Goal: Task Accomplishment & Management: Complete application form

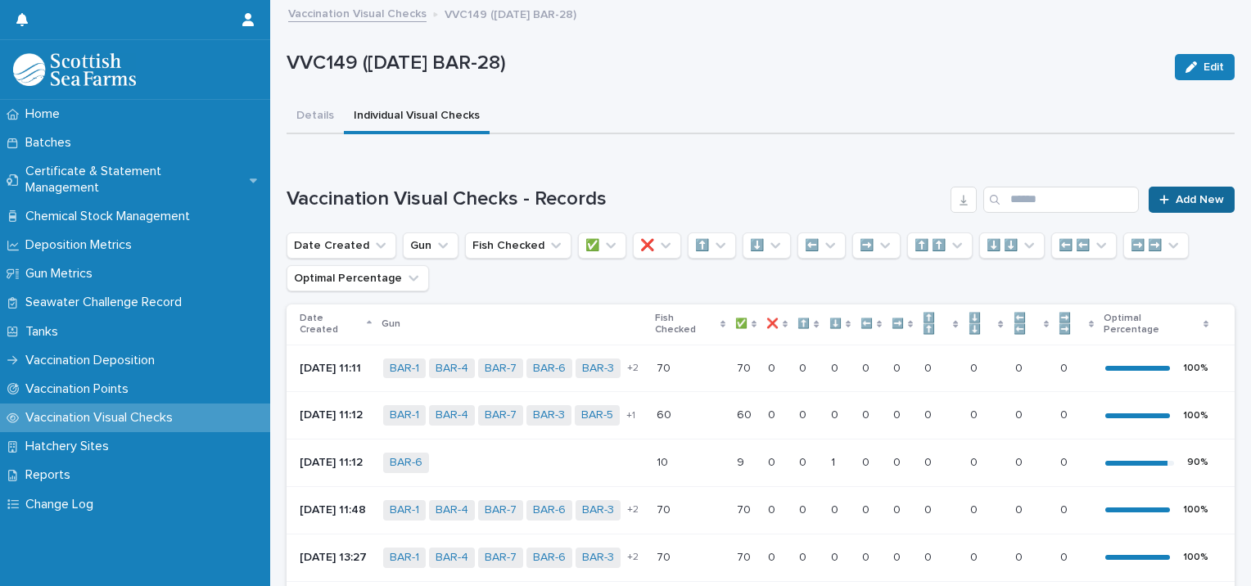
click at [1175, 203] on span "Add New" at bounding box center [1199, 199] width 48 height 11
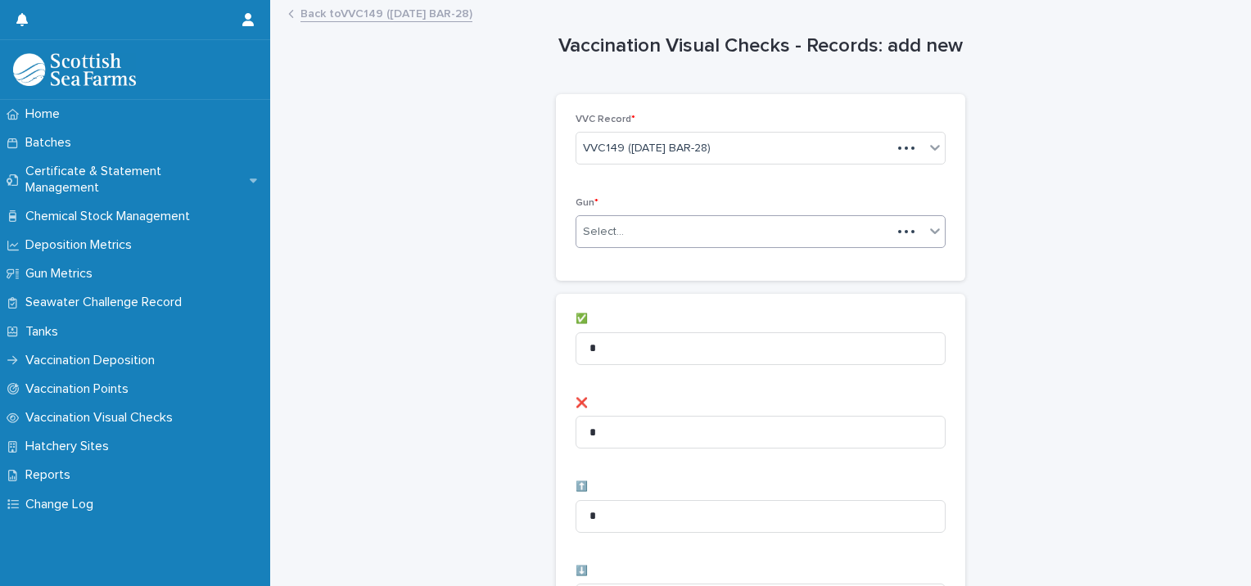
click at [666, 239] on div "Select..." at bounding box center [733, 232] width 315 height 27
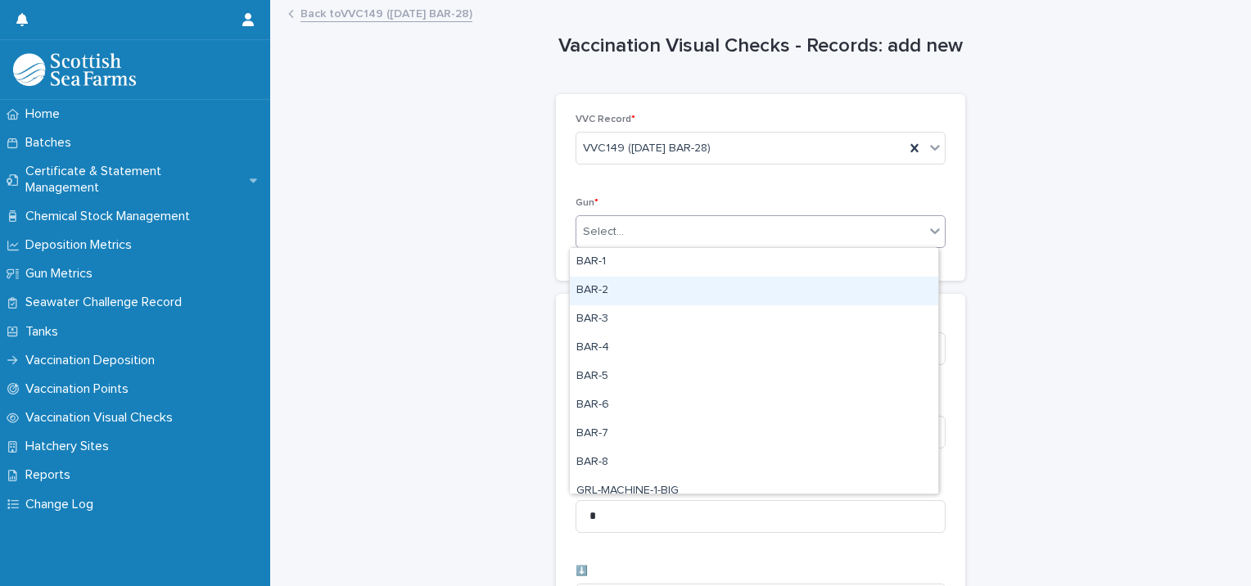
click at [623, 289] on div "BAR-2" at bounding box center [754, 291] width 368 height 29
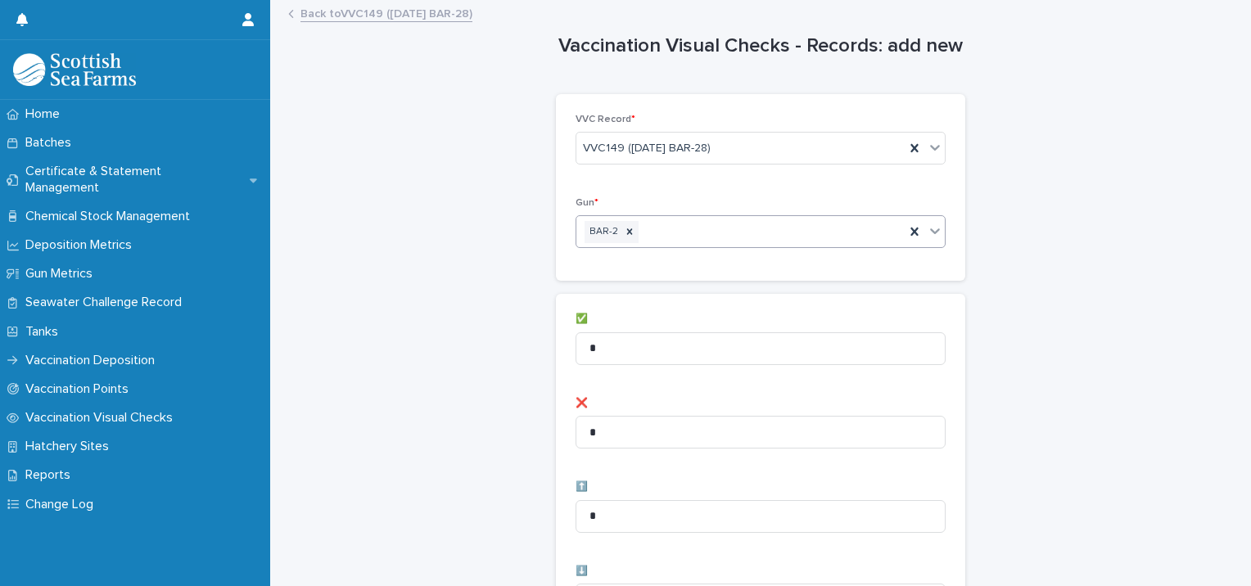
click at [658, 226] on div "BAR-2" at bounding box center [740, 232] width 328 height 29
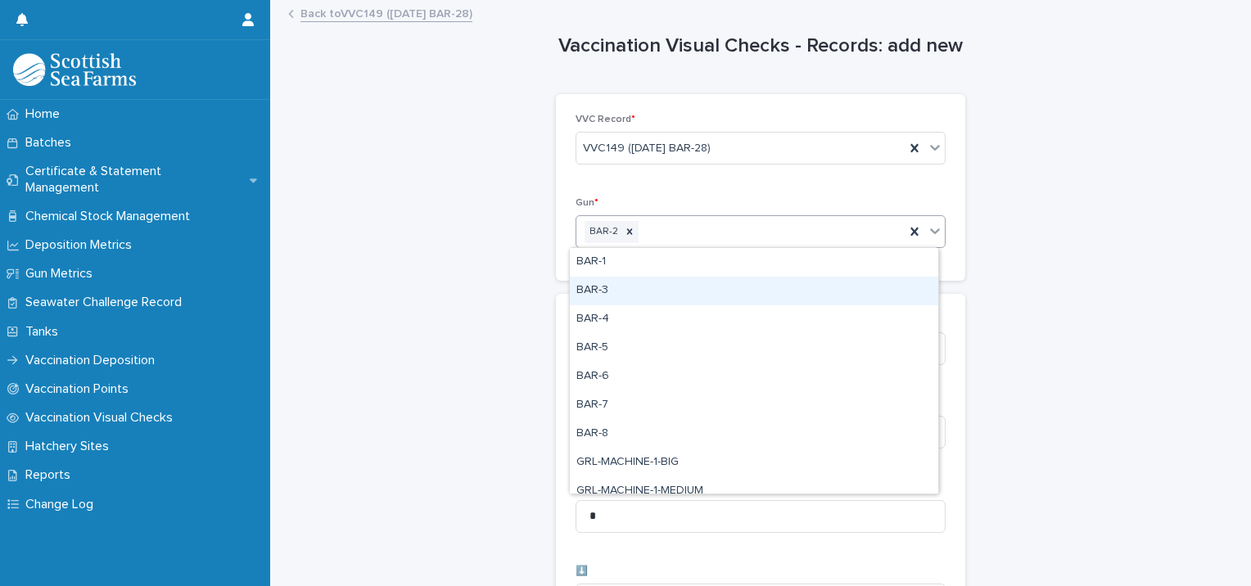
click at [635, 295] on div "BAR-3" at bounding box center [754, 291] width 368 height 29
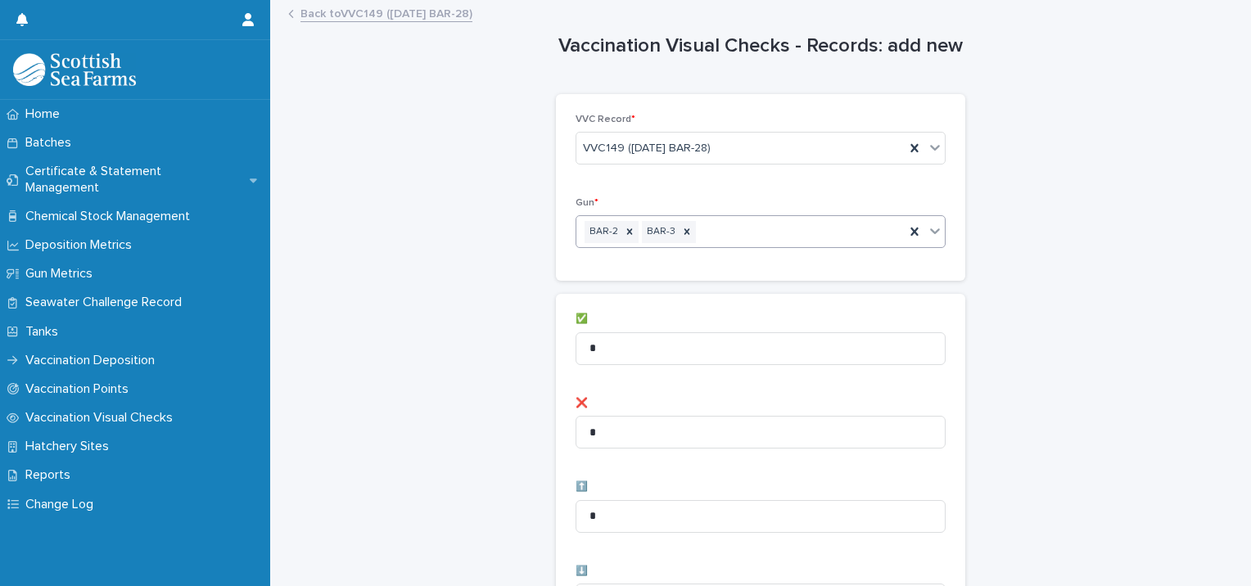
click at [713, 226] on div "BAR-2 BAR-3" at bounding box center [740, 232] width 328 height 29
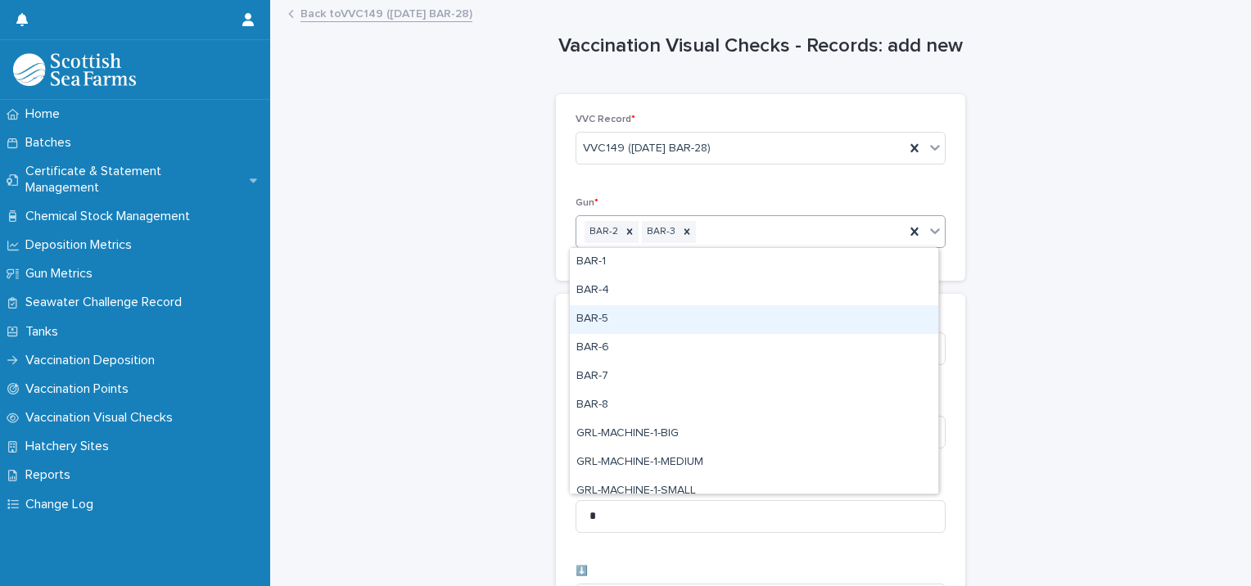
click at [649, 324] on div "BAR-5" at bounding box center [754, 319] width 368 height 29
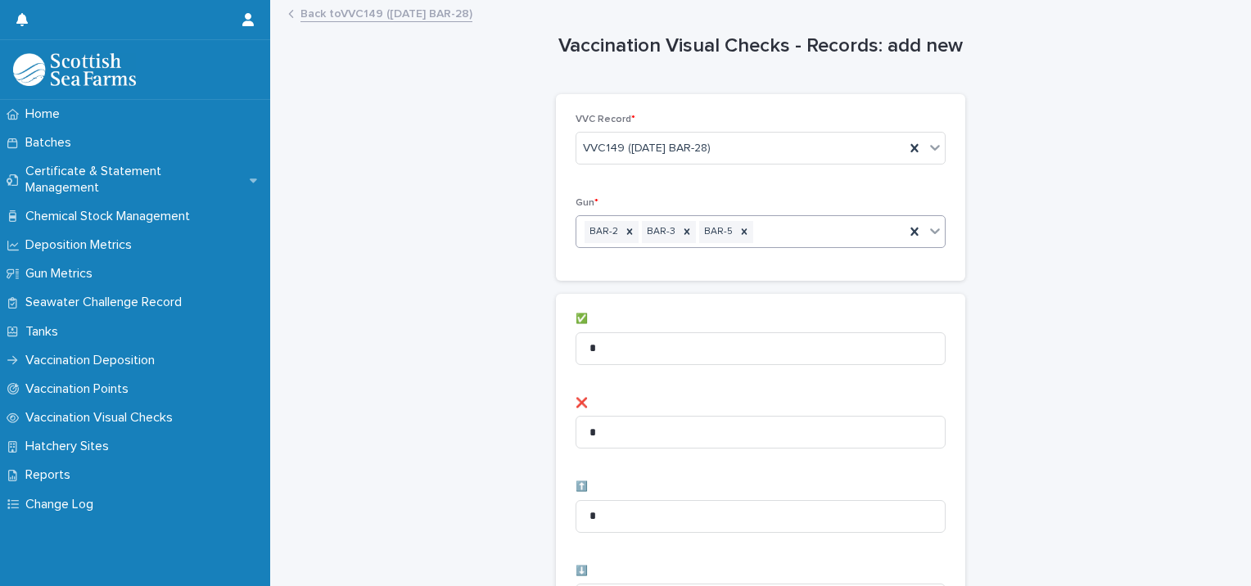
drag, startPoint x: 802, startPoint y: 233, endPoint x: 800, endPoint y: 242, distance: 9.3
click at [802, 234] on div "BAR-2 BAR-3 BAR-5" at bounding box center [740, 232] width 328 height 29
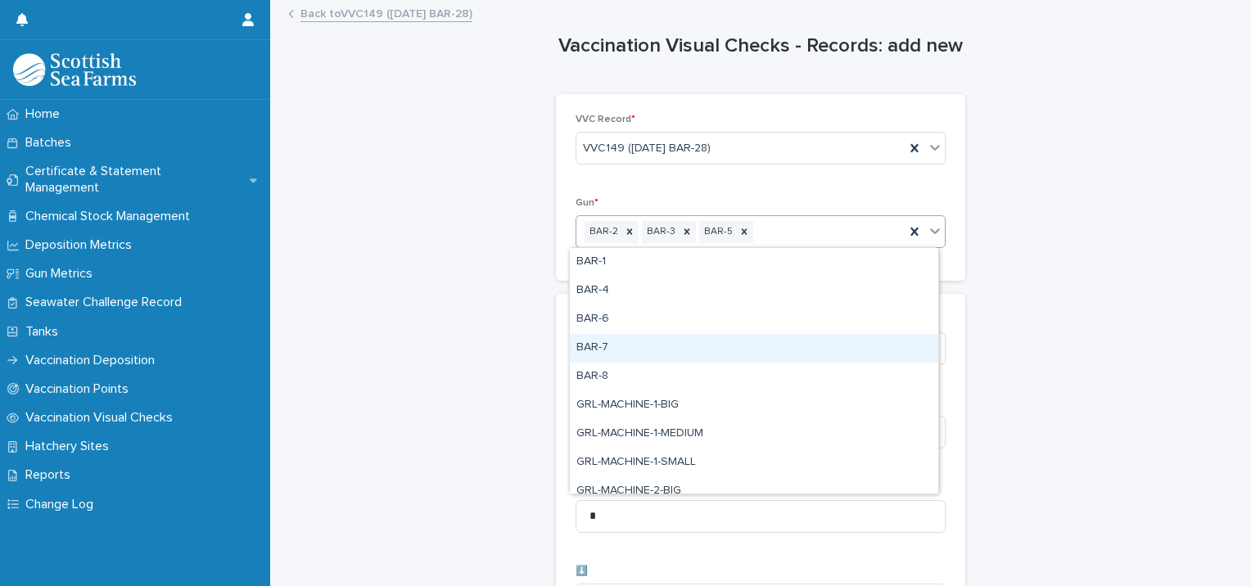
click at [725, 334] on div "BAR-7" at bounding box center [754, 348] width 368 height 29
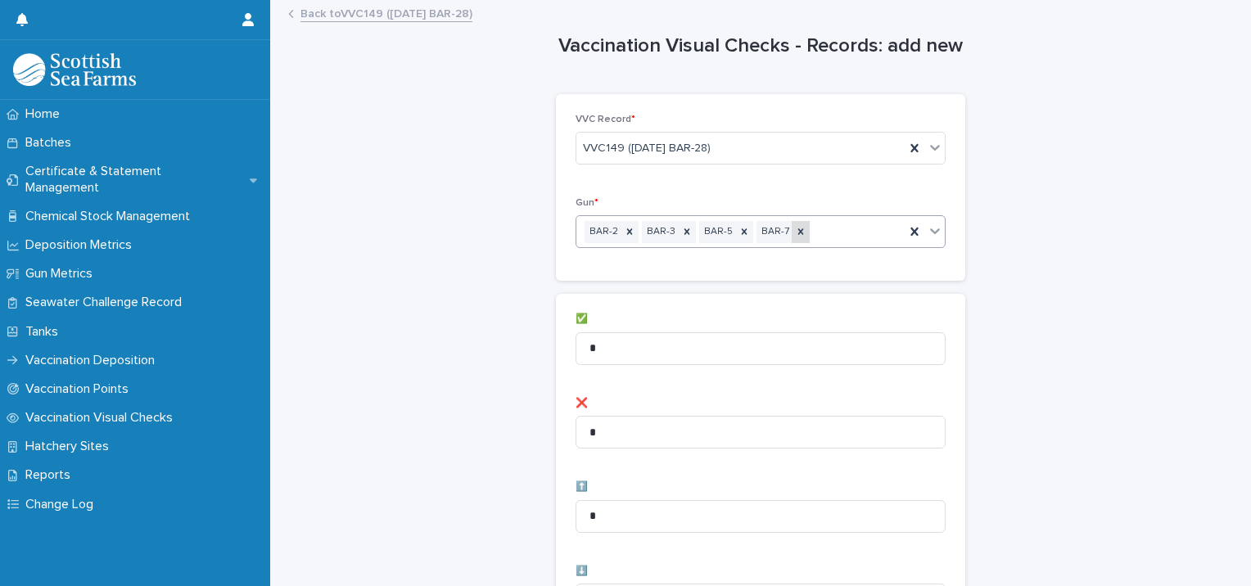
click at [795, 233] on icon at bounding box center [800, 231] width 11 height 11
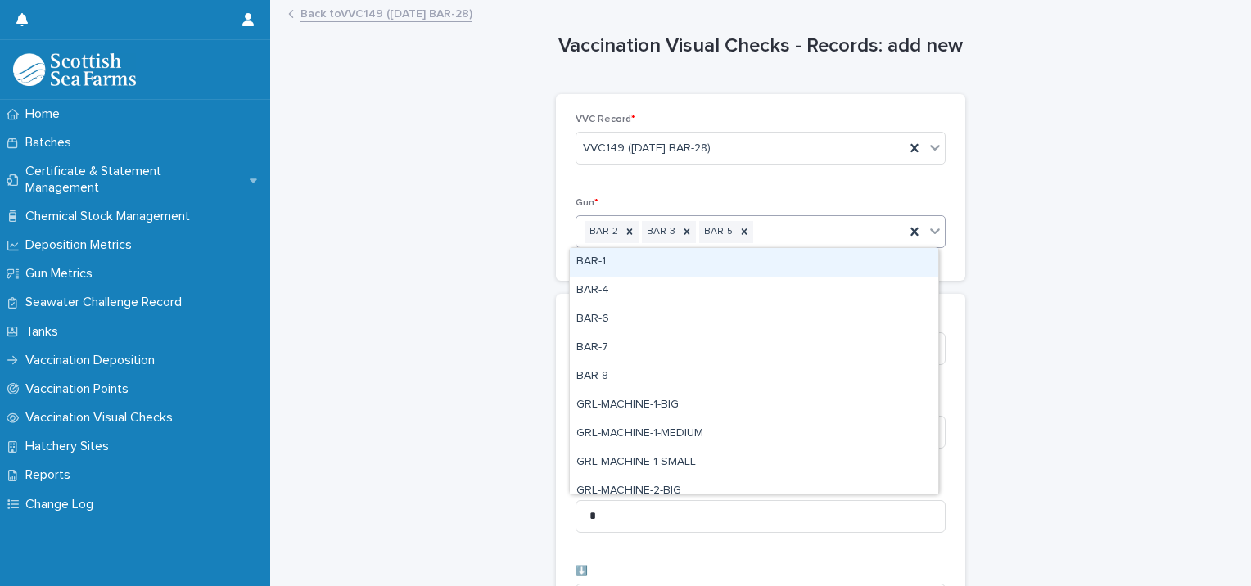
click at [805, 233] on div "BAR-2 BAR-3 BAR-5" at bounding box center [740, 232] width 328 height 29
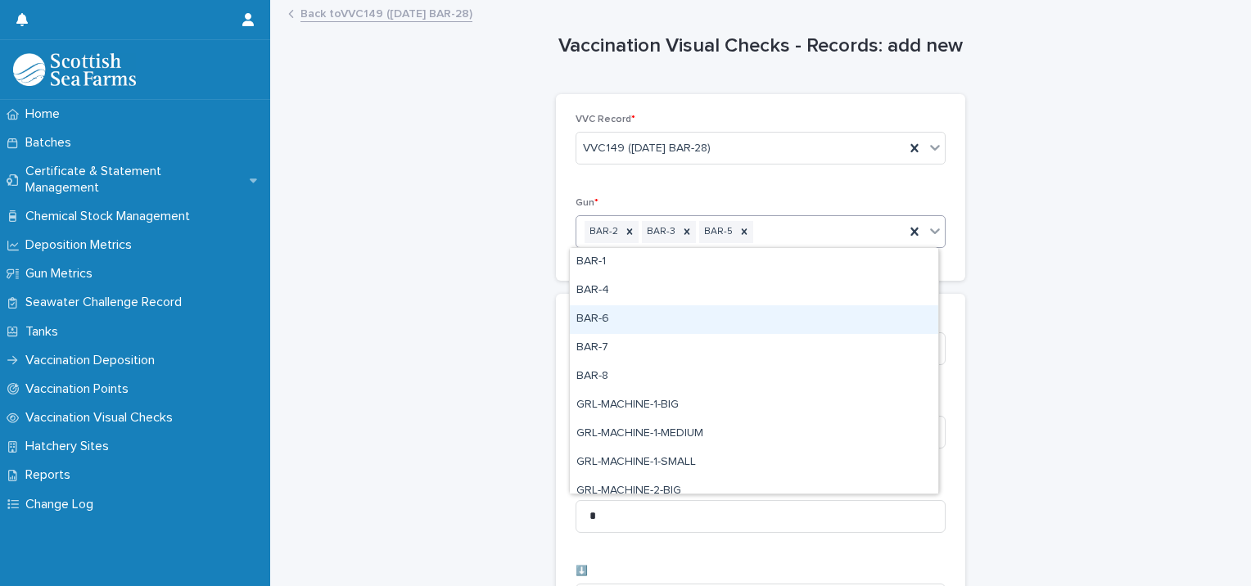
click at [733, 311] on div "BAR-6" at bounding box center [754, 319] width 368 height 29
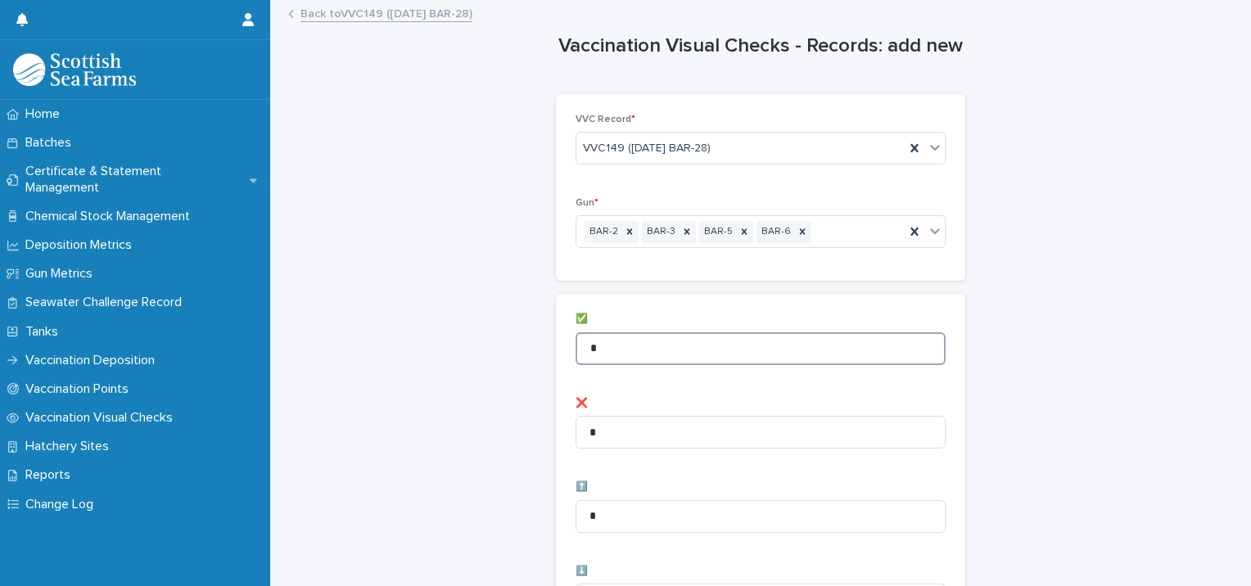
drag, startPoint x: 605, startPoint y: 356, endPoint x: 377, endPoint y: 369, distance: 228.8
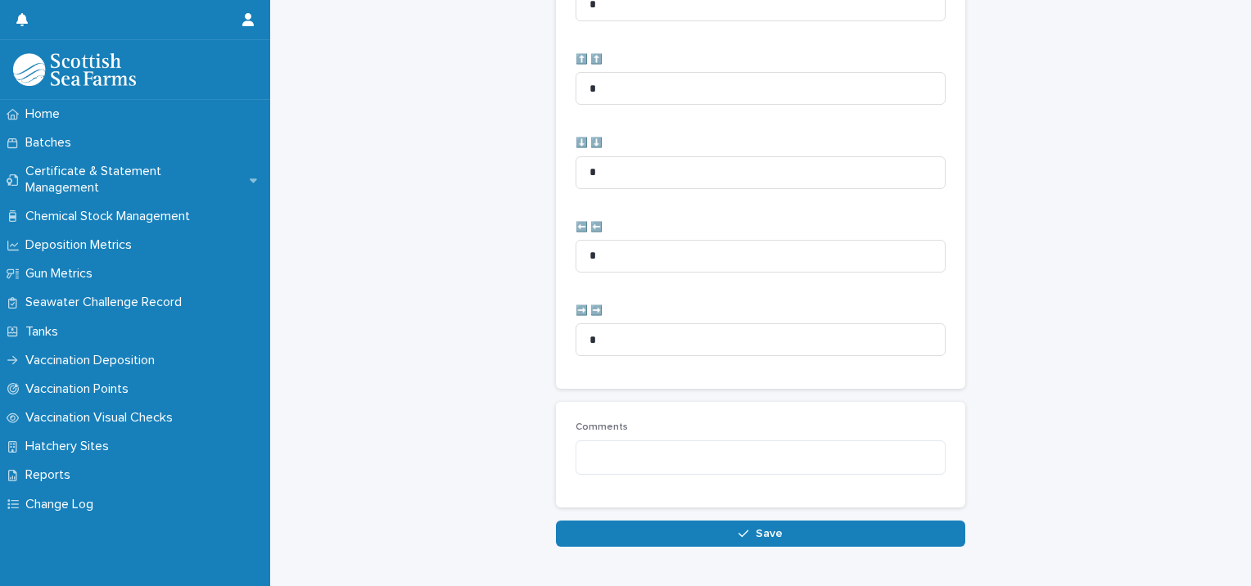
scroll to position [817, 0]
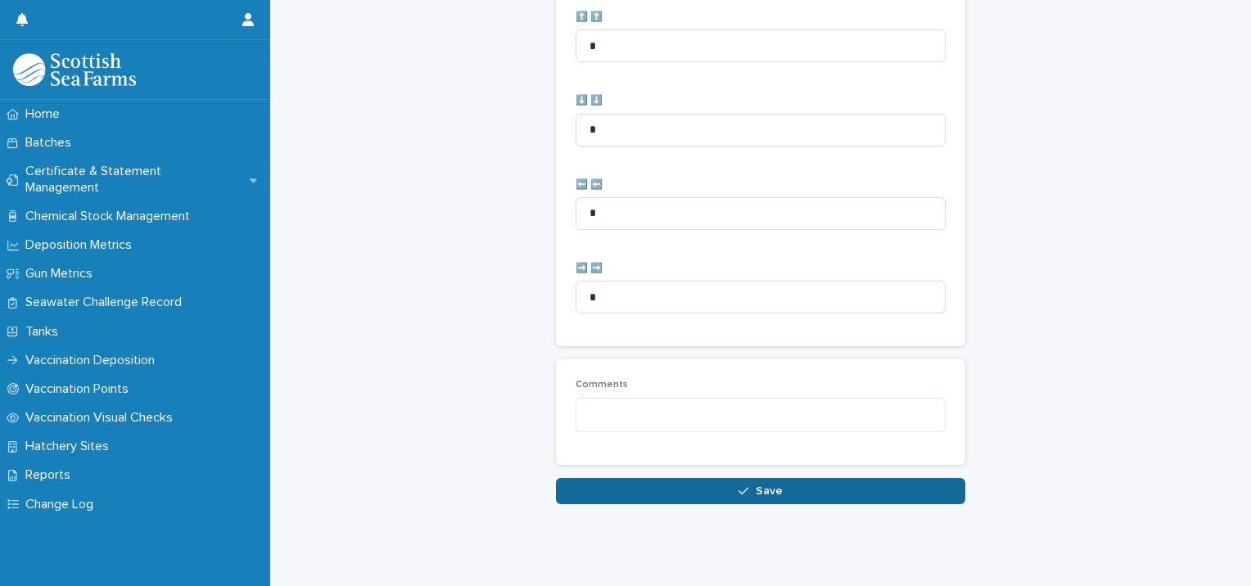
type input "**"
click at [640, 489] on button "Save" at bounding box center [760, 491] width 409 height 26
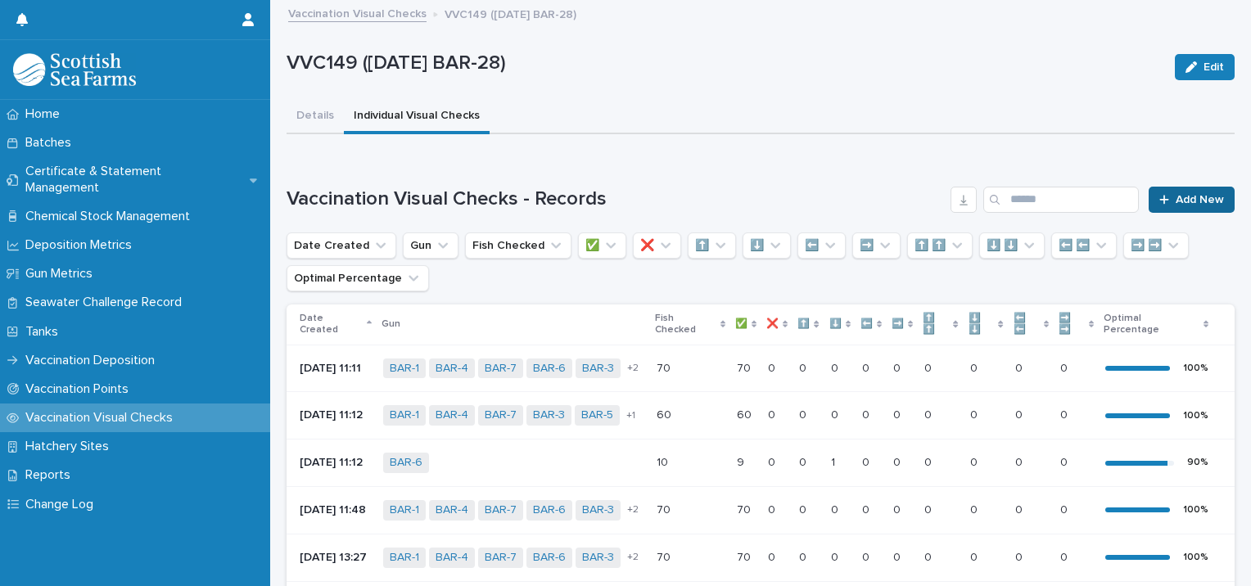
click at [1185, 200] on span "Add New" at bounding box center [1199, 199] width 48 height 11
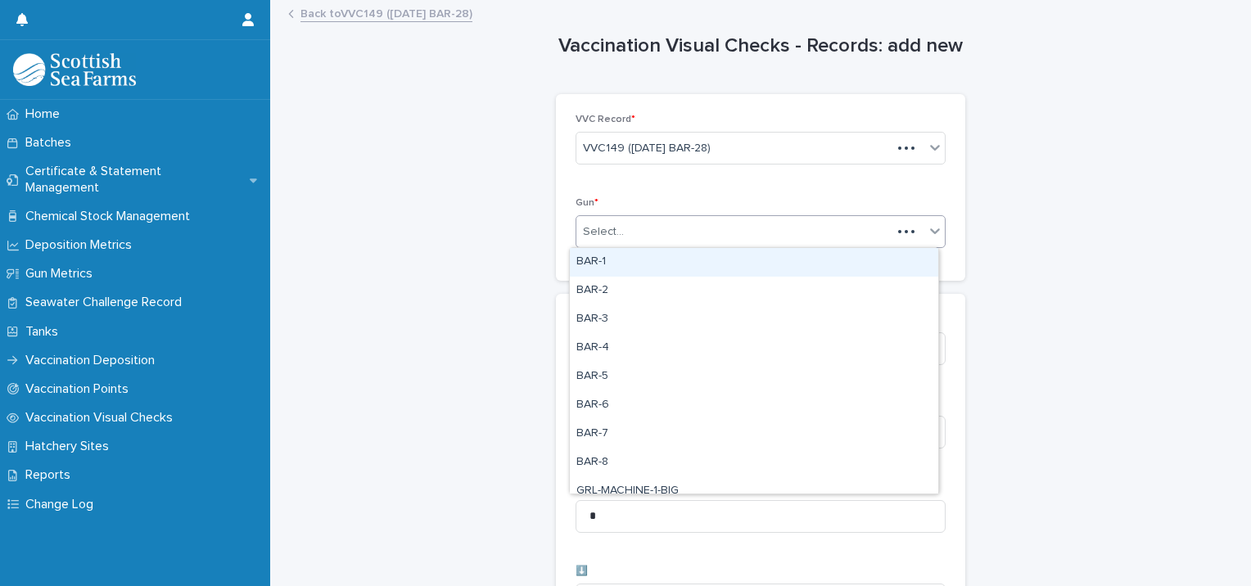
click at [622, 227] on div "Select..." at bounding box center [733, 232] width 315 height 27
click at [620, 263] on div "BAR-1" at bounding box center [754, 262] width 368 height 29
click at [738, 234] on div "BAR-1" at bounding box center [740, 232] width 328 height 29
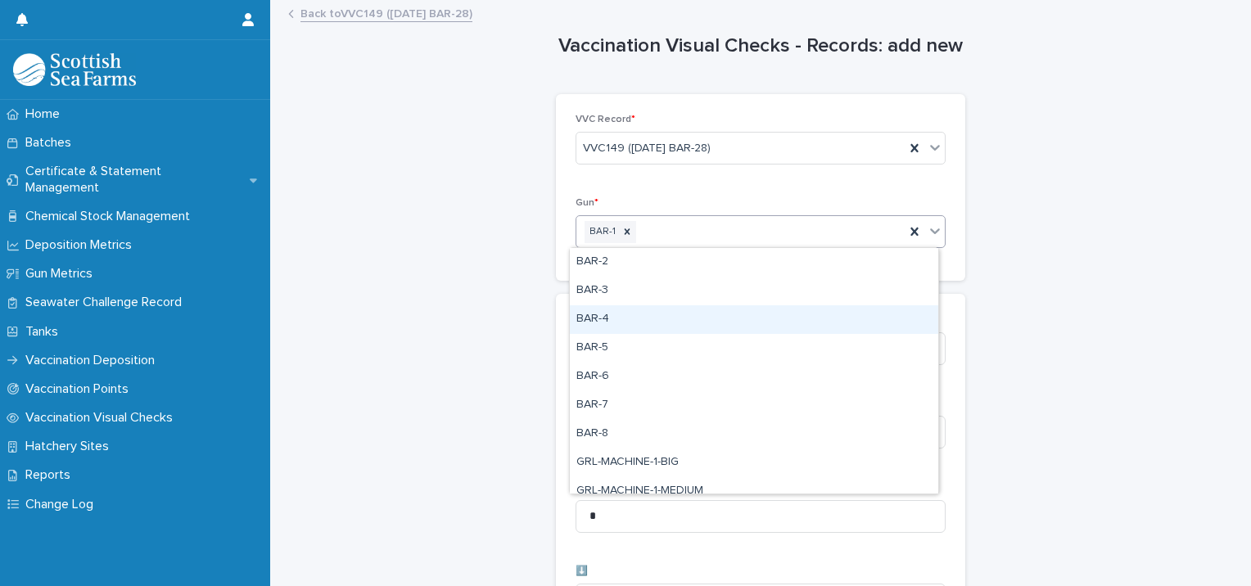
click at [619, 322] on div "BAR-4" at bounding box center [754, 319] width 368 height 29
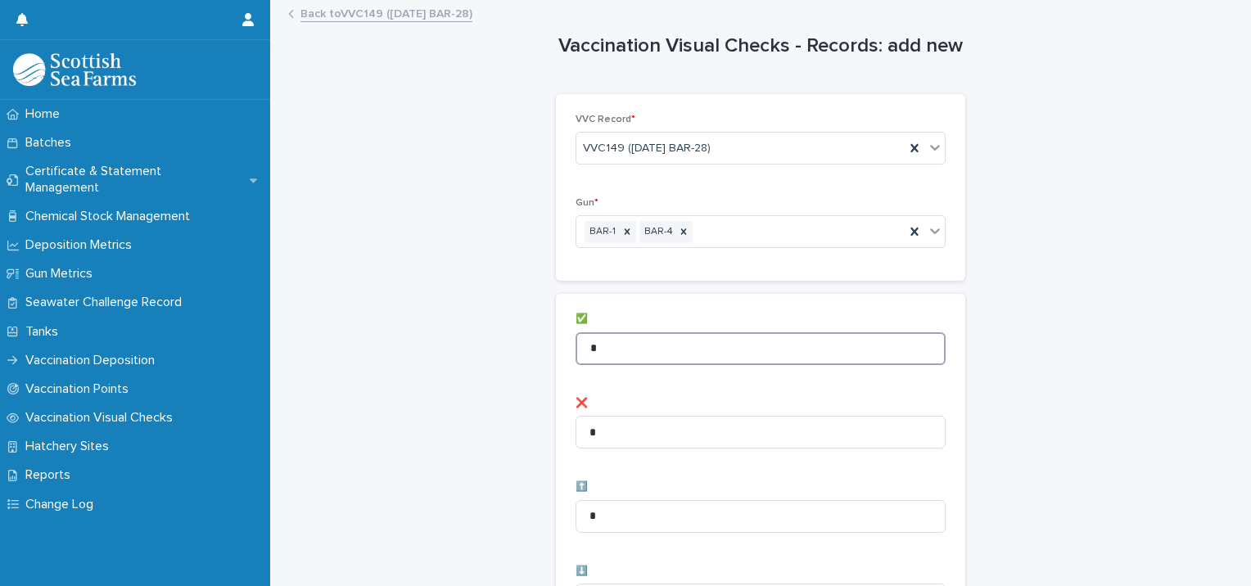
drag, startPoint x: 639, startPoint y: 350, endPoint x: 380, endPoint y: 306, distance: 262.3
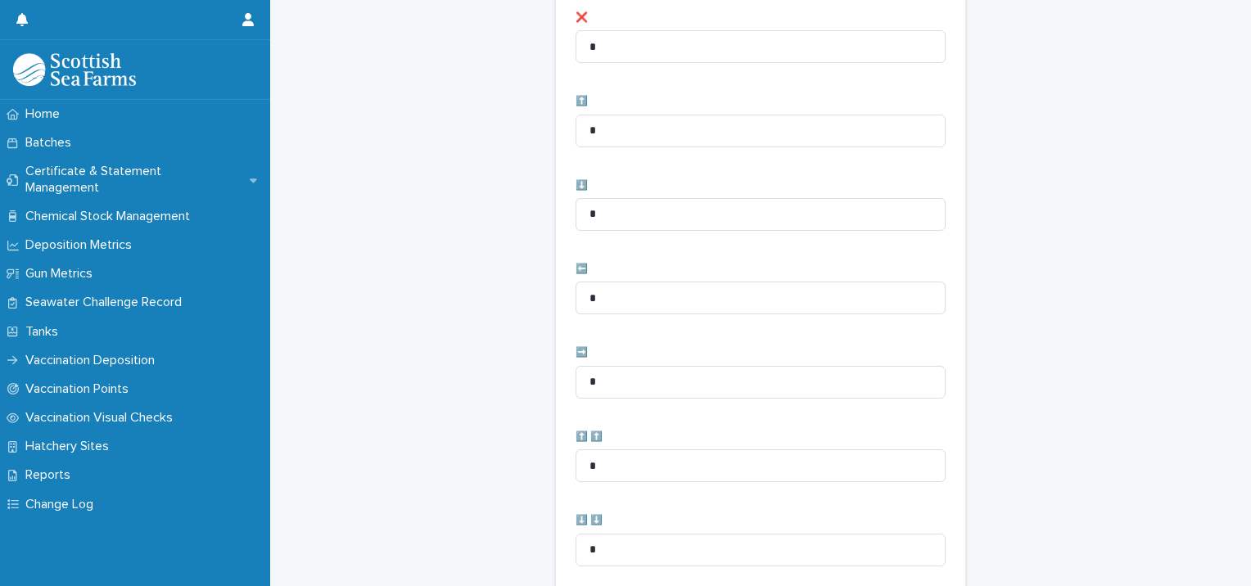
scroll to position [409, 0]
type input "**"
drag, startPoint x: 460, startPoint y: 285, endPoint x: 365, endPoint y: 276, distance: 95.4
click at [357, 275] on div "Vaccination Visual Checks - Records: add new Loading... Saving… Loading... Savi…" at bounding box center [761, 246] width 948 height 1308
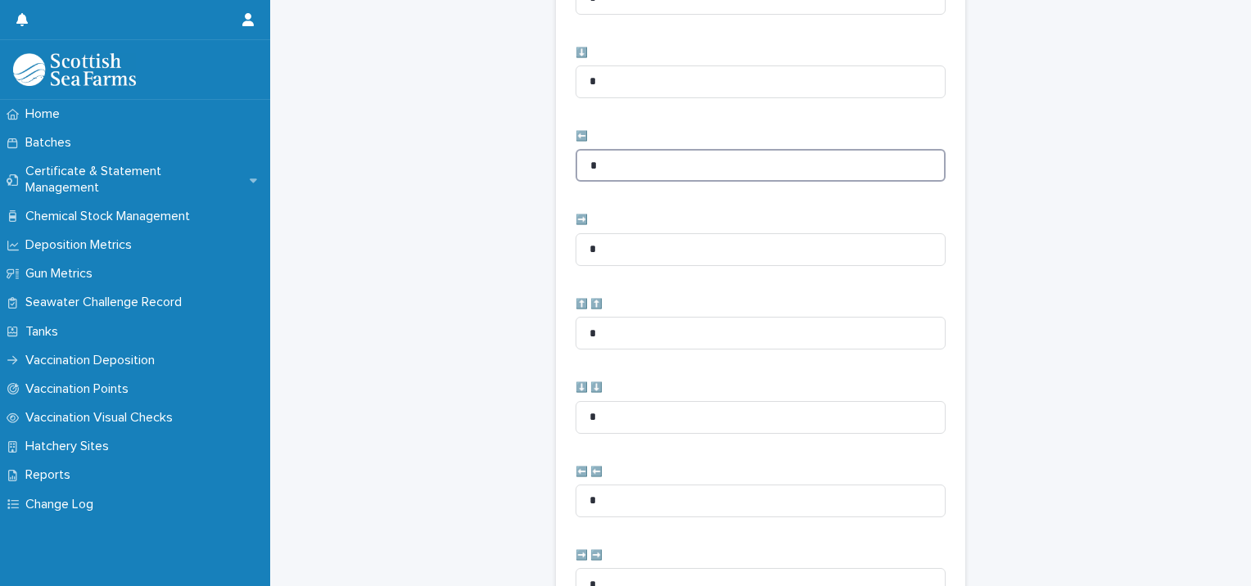
scroll to position [817, 0]
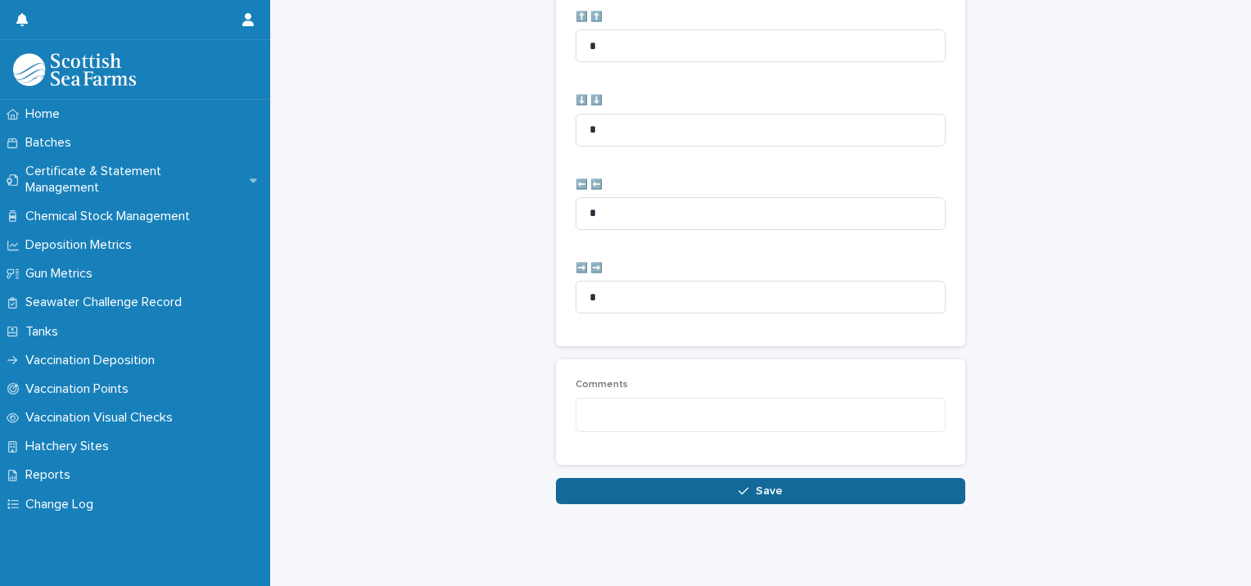
type input "*"
click at [765, 485] on span "Save" at bounding box center [769, 490] width 27 height 11
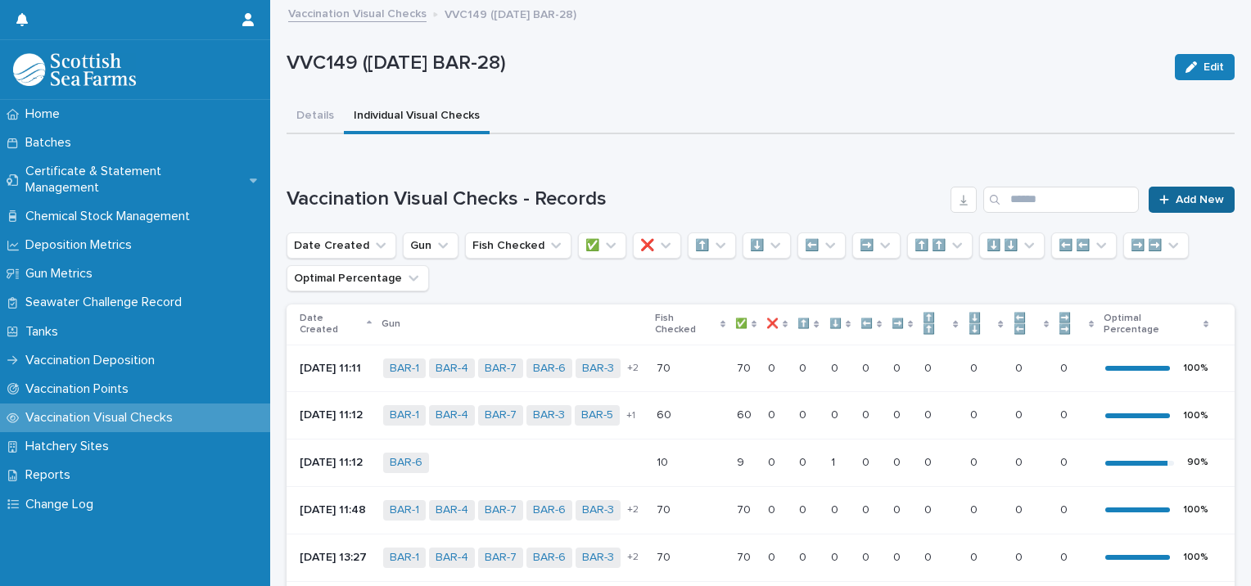
click at [1161, 201] on div at bounding box center [1167, 199] width 16 height 11
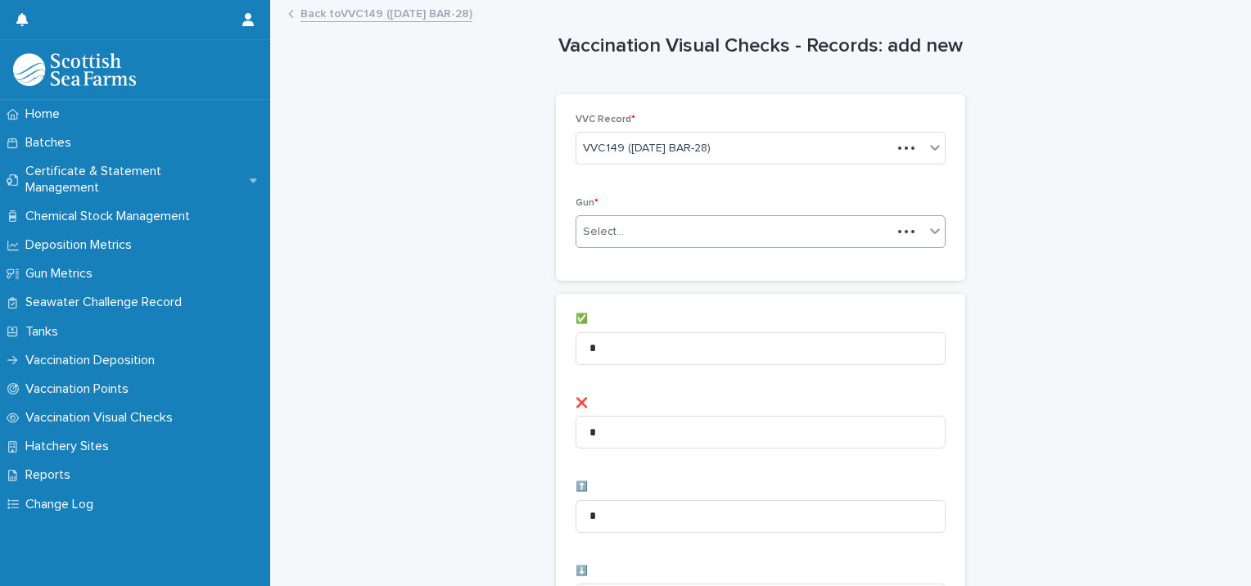
click at [628, 232] on div "Select..." at bounding box center [733, 232] width 315 height 27
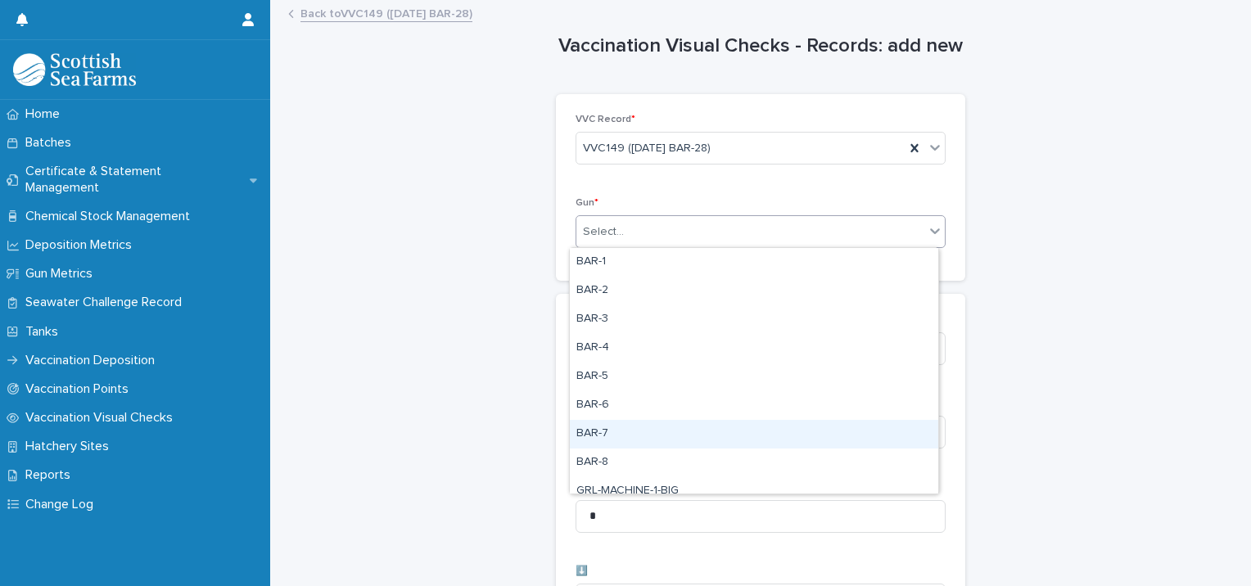
click at [612, 429] on div "BAR-7" at bounding box center [754, 434] width 368 height 29
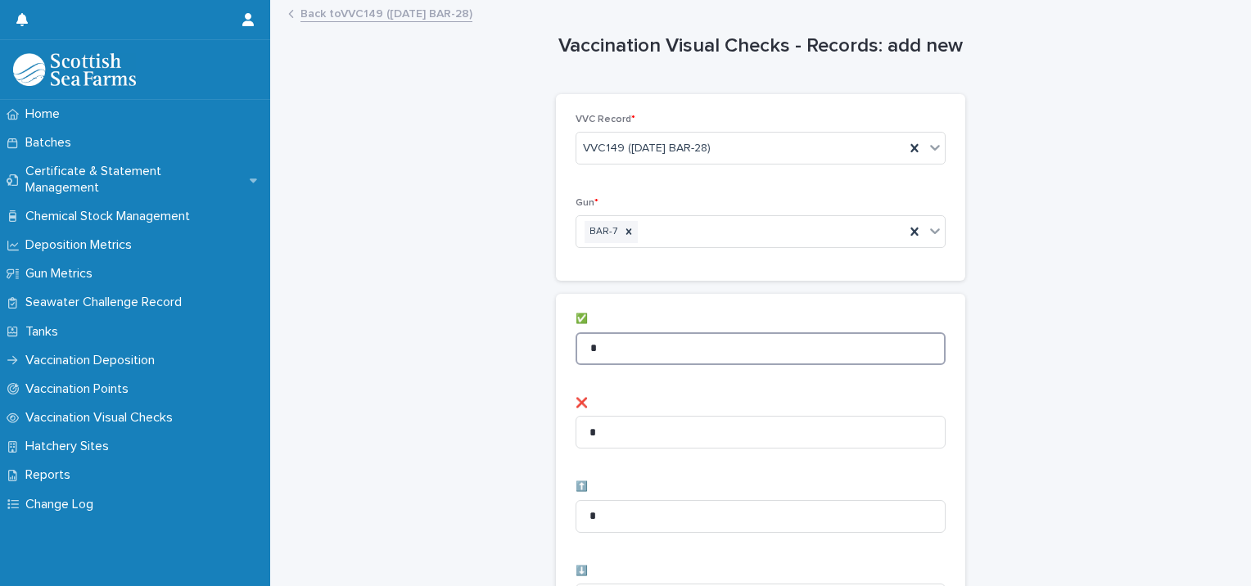
drag, startPoint x: 629, startPoint y: 357, endPoint x: 481, endPoint y: 346, distance: 147.7
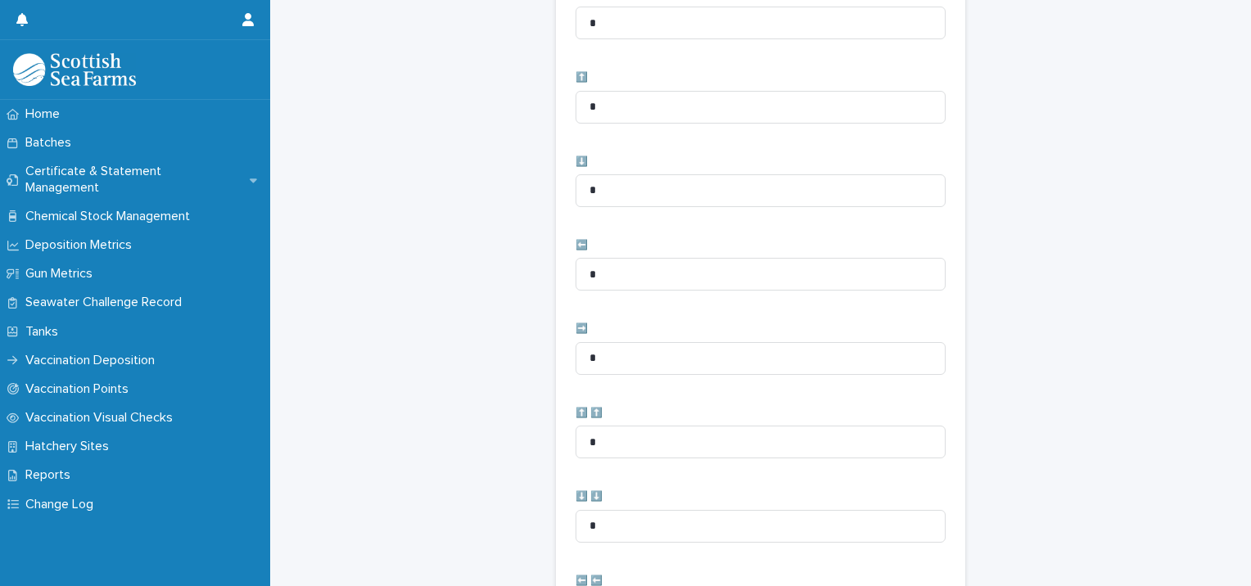
type input "*"
drag, startPoint x: 457, startPoint y: 180, endPoint x: 442, endPoint y: 178, distance: 14.9
click at [442, 178] on div "Vaccination Visual Checks - Records: add new Loading... Saving… Loading... Savi…" at bounding box center [761, 246] width 948 height 1308
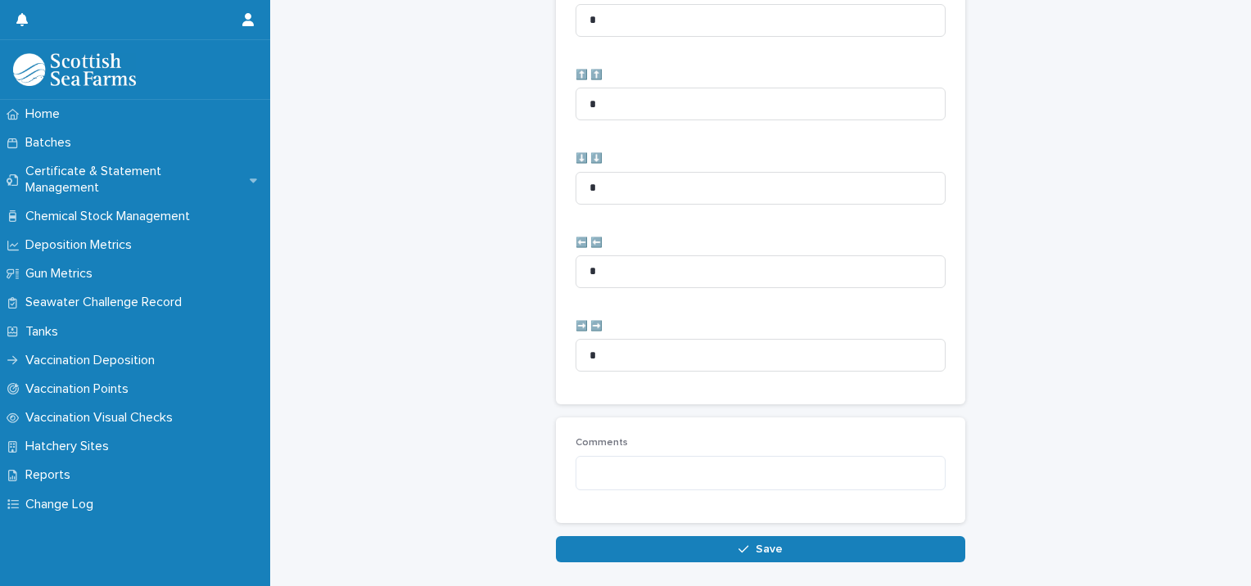
scroll to position [817, 0]
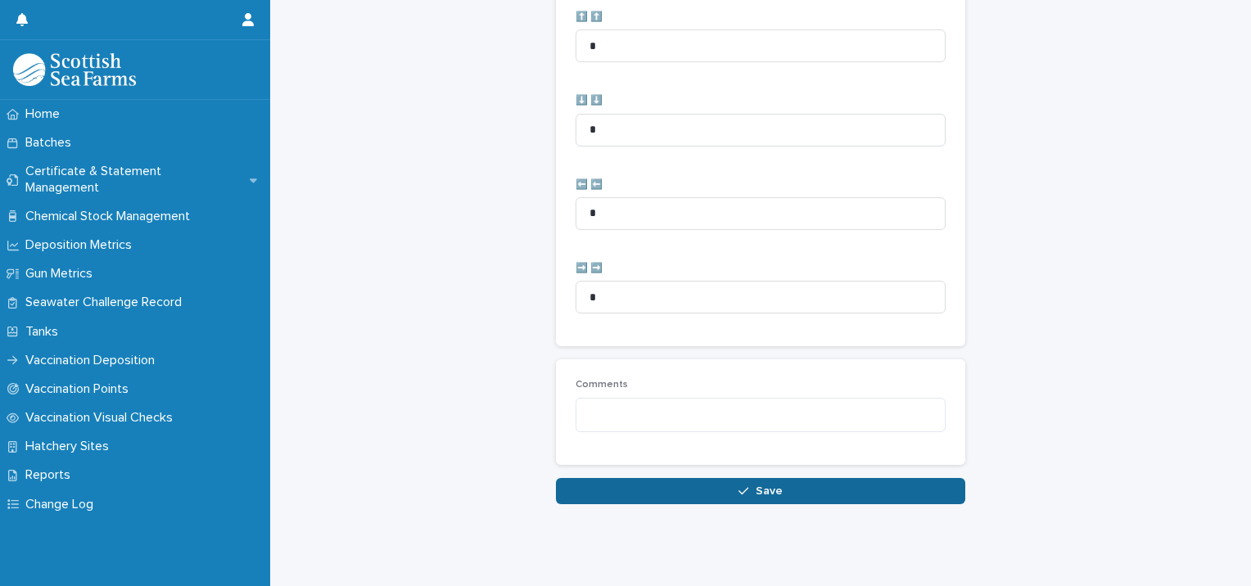
type input "*"
click at [675, 478] on button "Save" at bounding box center [760, 491] width 409 height 26
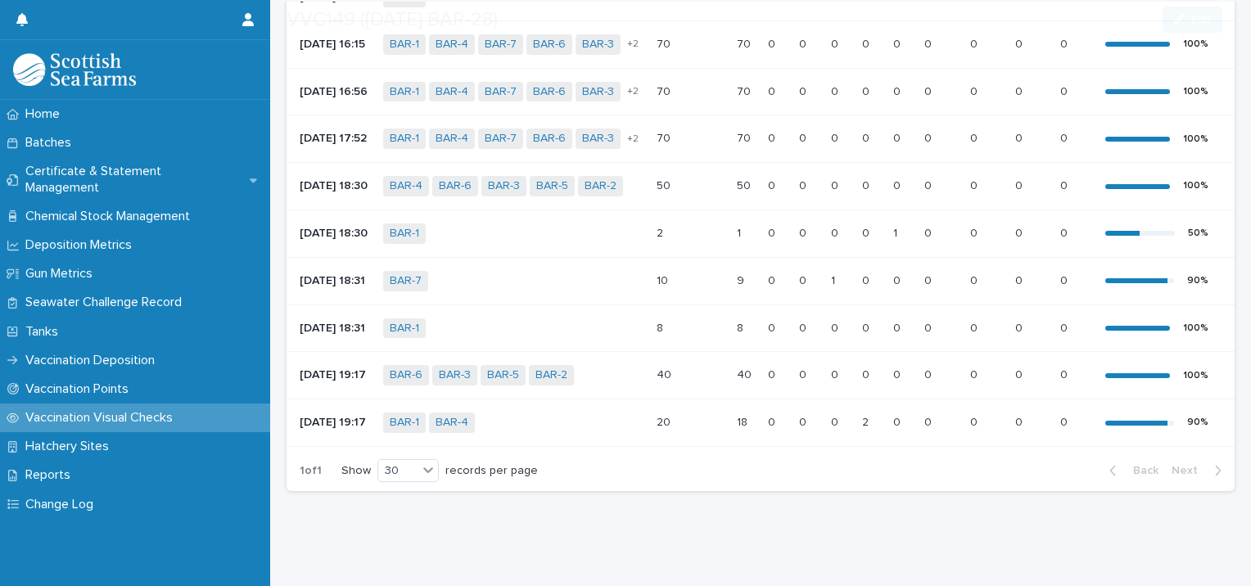
scroll to position [819, 0]
